Goal: Navigation & Orientation: Find specific page/section

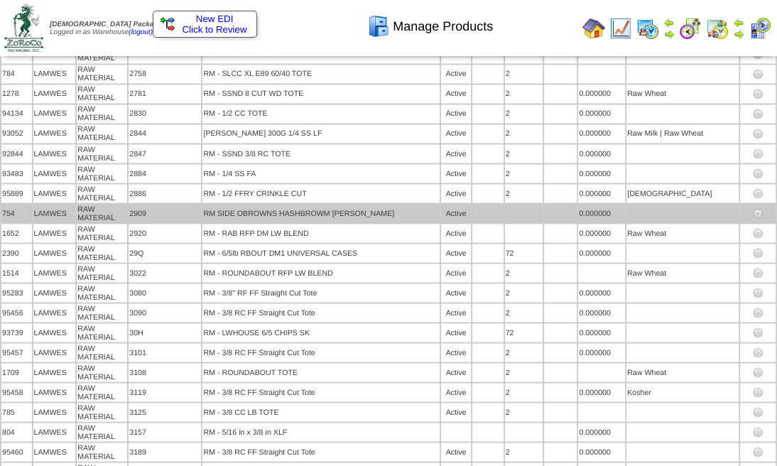
scroll to position [1598, 0]
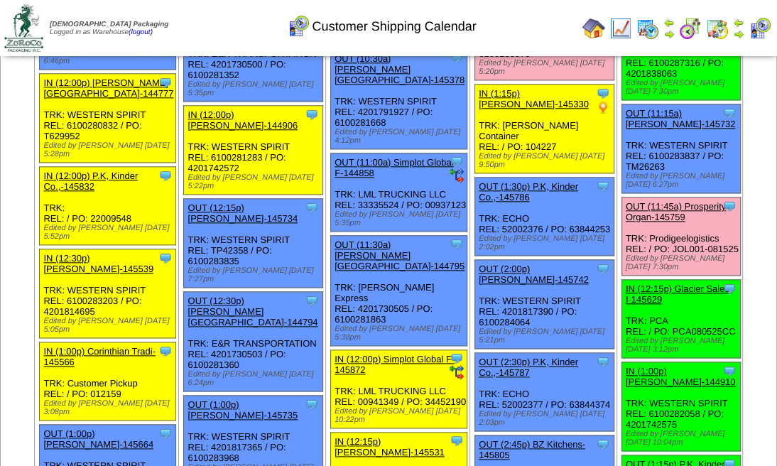
scroll to position [994, 0]
